Goal: Browse casually

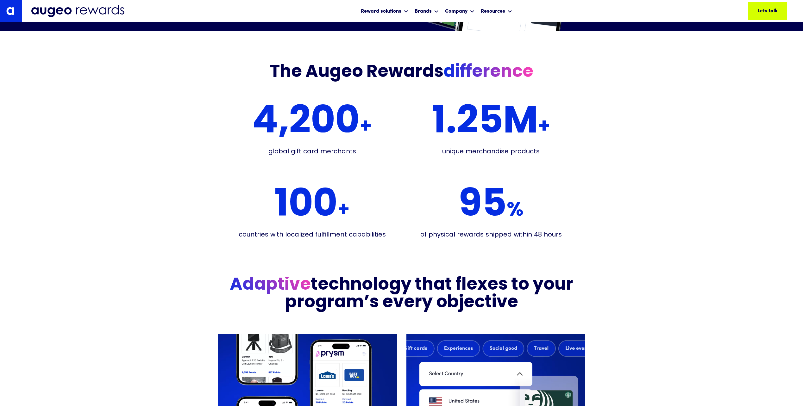
click at [120, 196] on div "The Augeo Rewards difference 4,200 + global gift card merchants 1. 25 M + uniqu…" at bounding box center [401, 138] width 803 height 214
